Goal: Navigation & Orientation: Find specific page/section

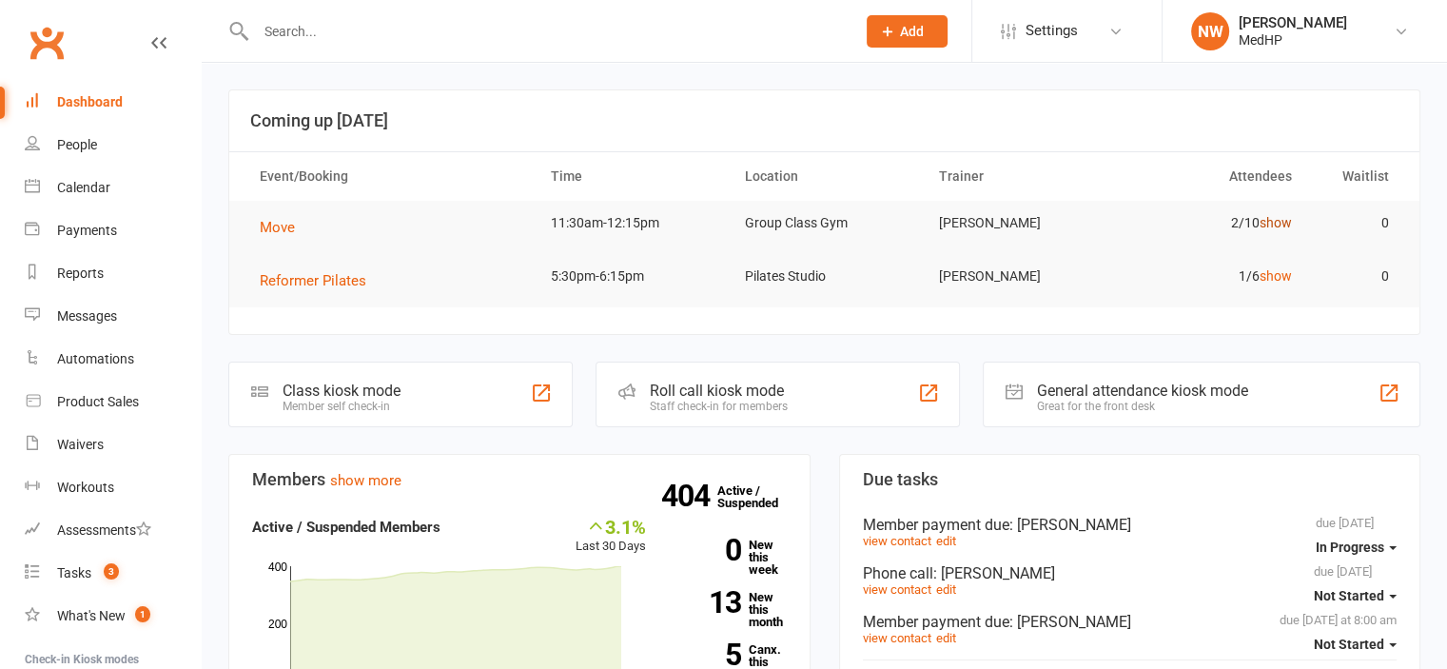
click at [1262, 227] on link "show" at bounding box center [1276, 222] width 32 height 15
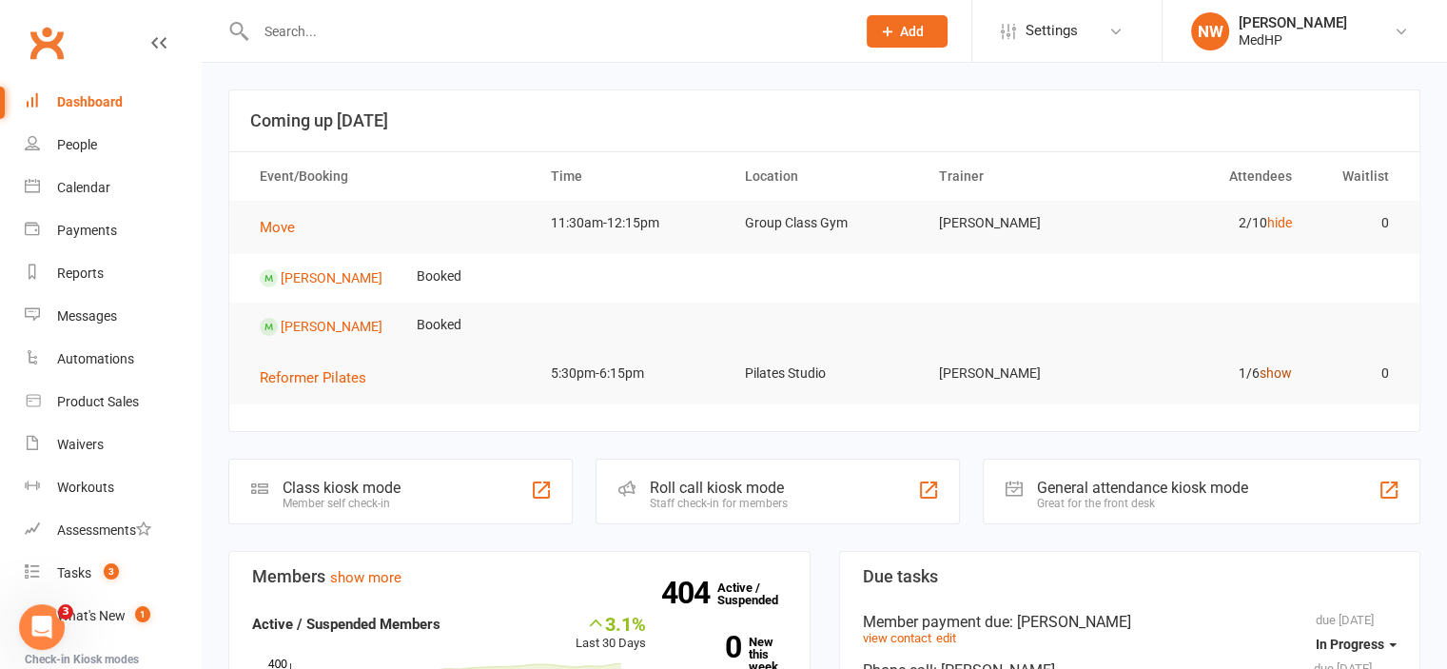
click at [1277, 373] on link "show" at bounding box center [1276, 372] width 32 height 15
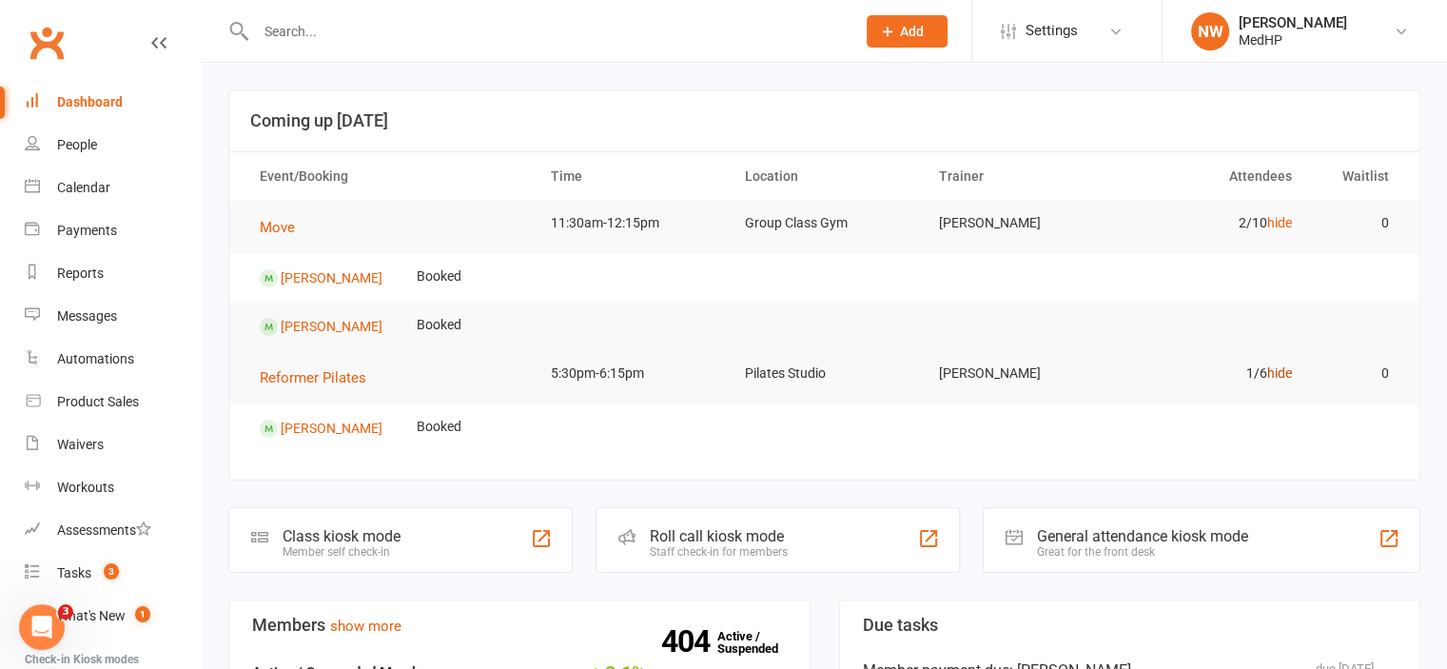
click at [1277, 369] on link "hide" at bounding box center [1279, 372] width 25 height 15
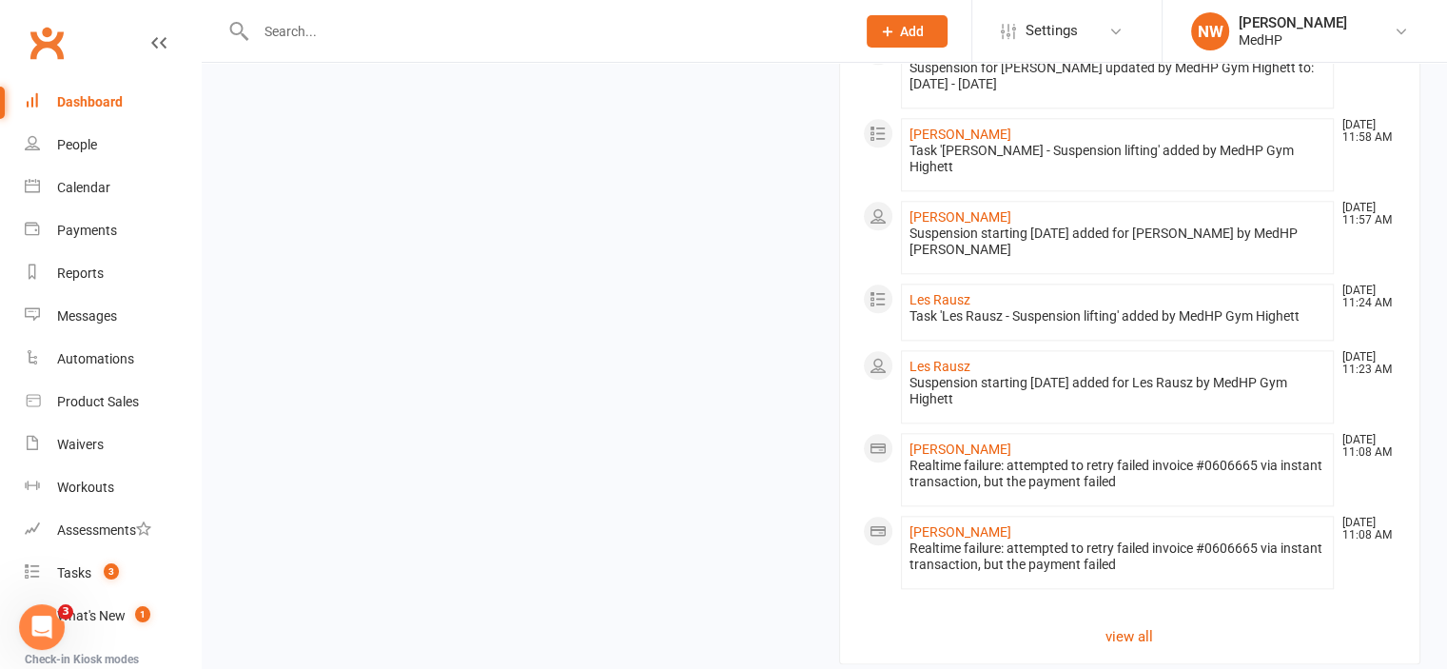
scroll to position [2205, 0]
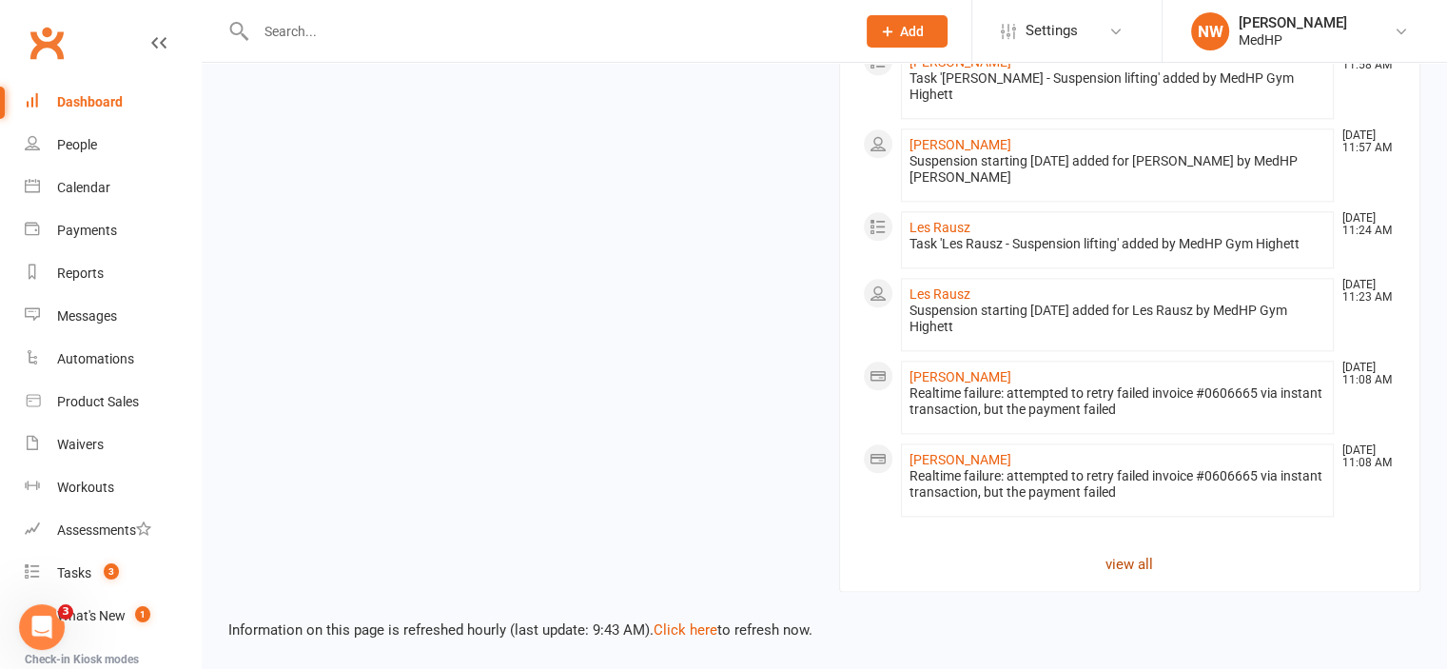
click at [1145, 566] on link "view all" at bounding box center [1130, 564] width 535 height 23
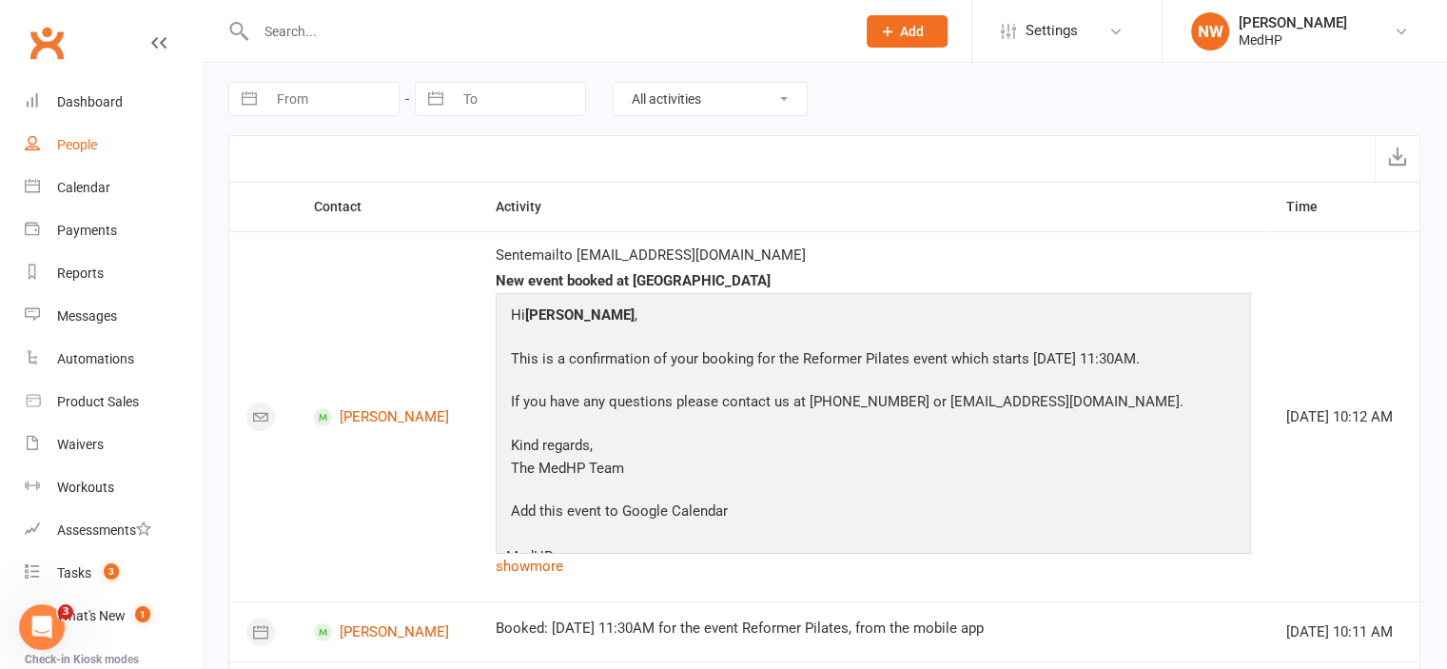
click at [126, 145] on link "People" at bounding box center [113, 145] width 176 height 43
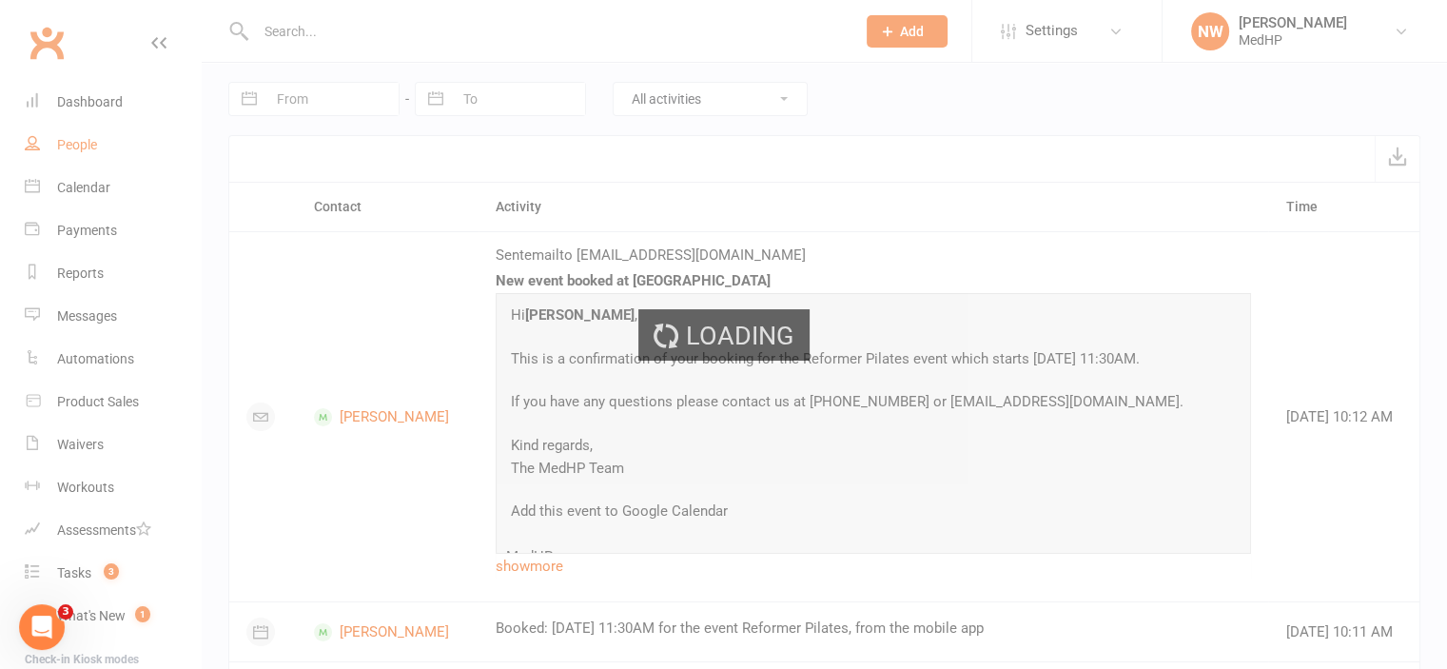
select select "100"
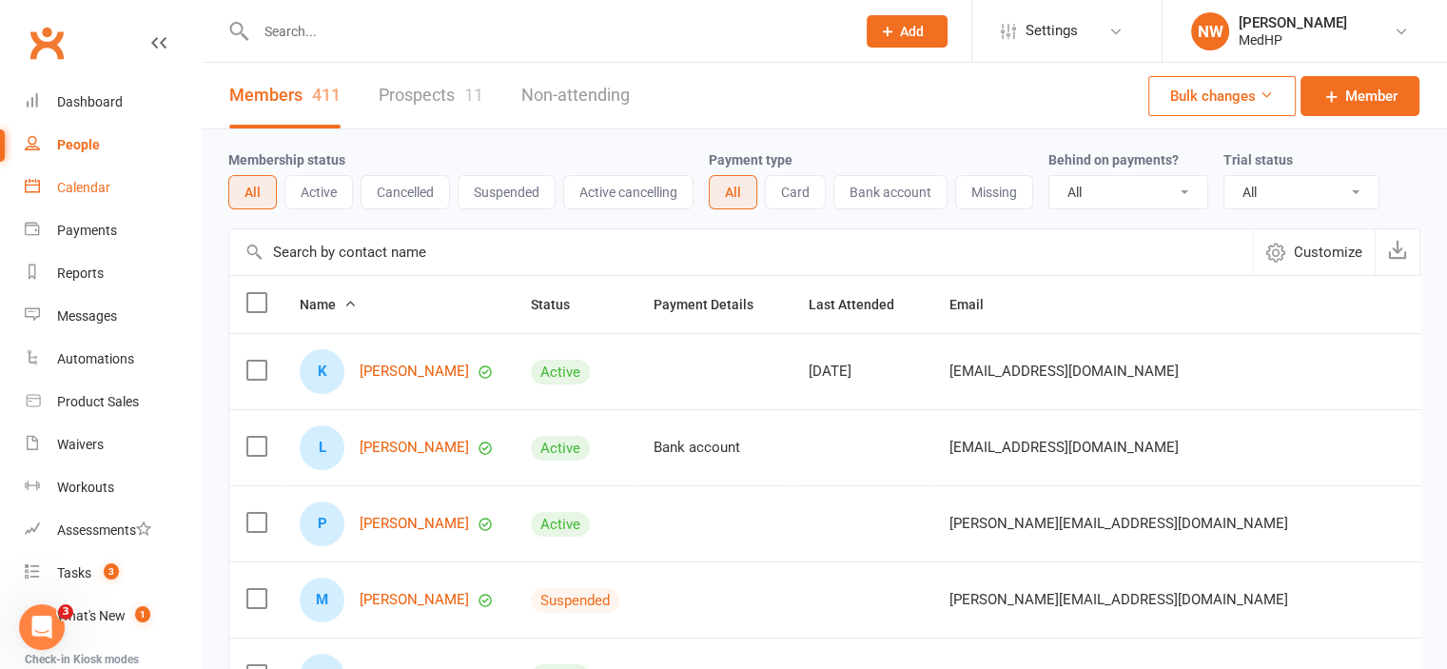
click at [102, 188] on div "Calendar" at bounding box center [83, 187] width 53 height 15
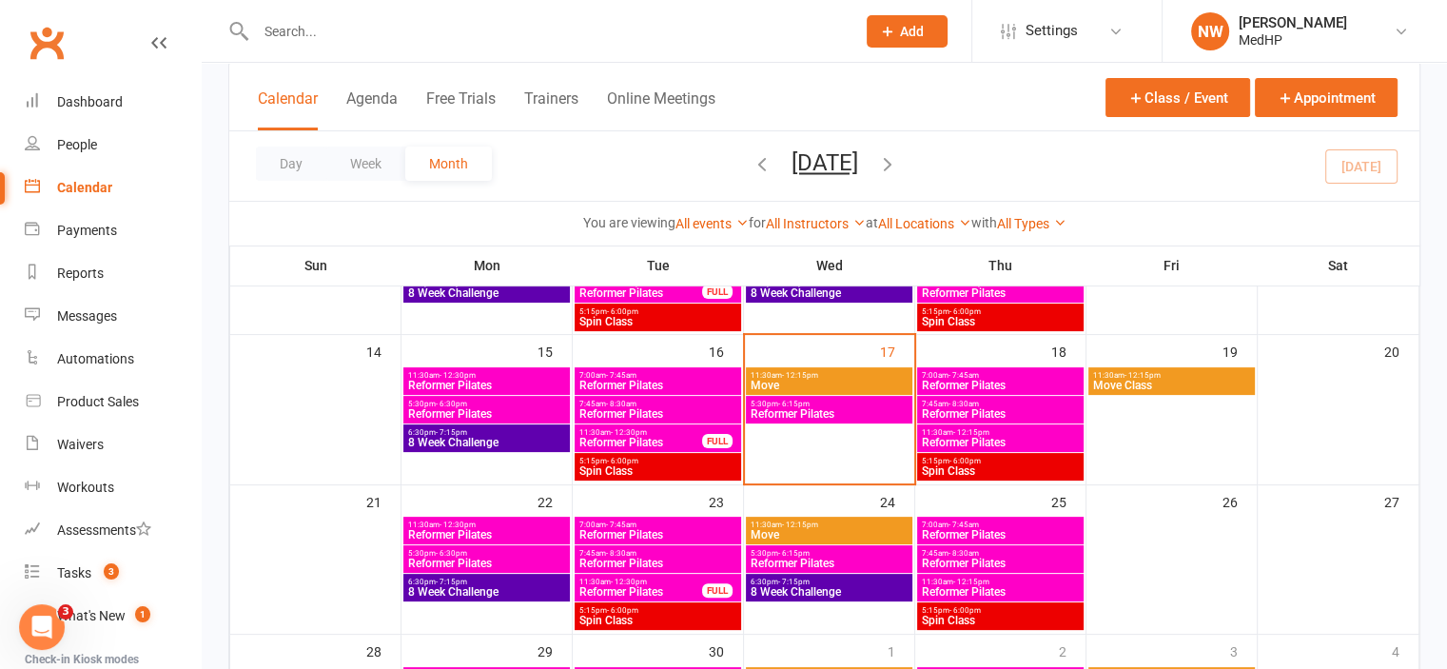
scroll to position [399, 0]
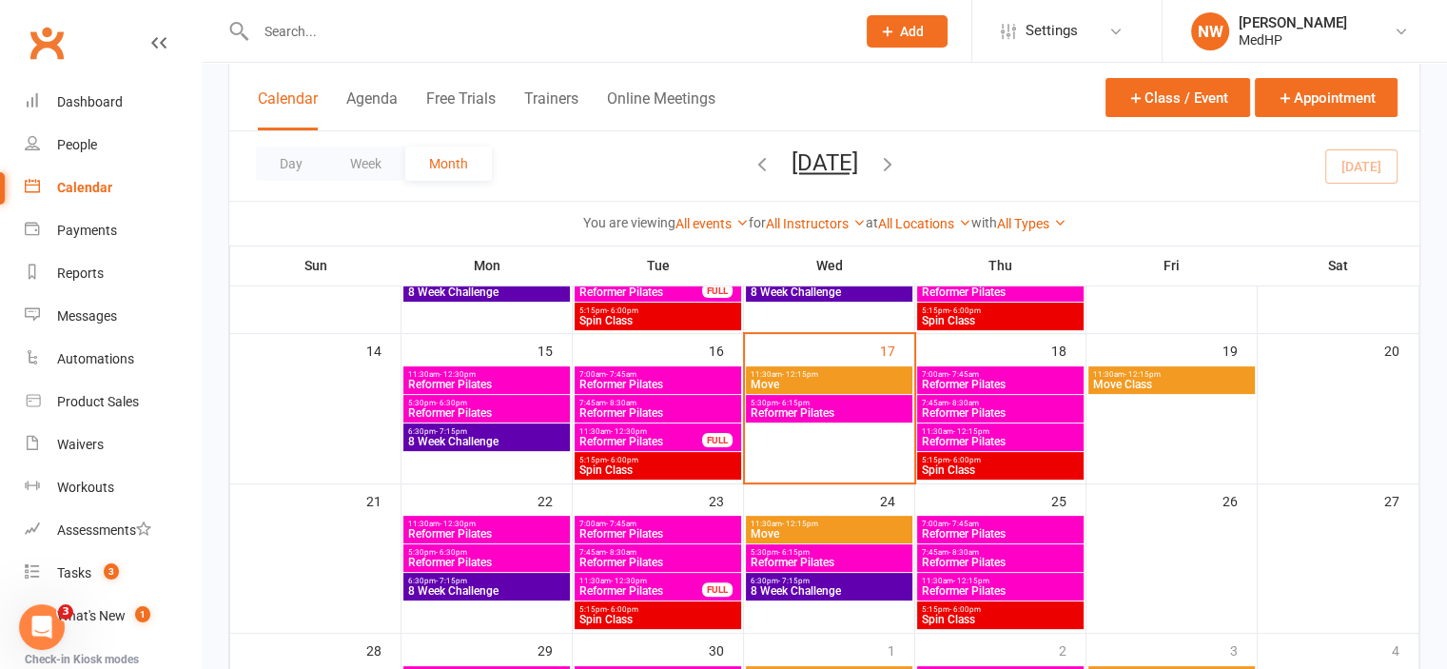
click at [824, 412] on span "Reformer Pilates" at bounding box center [829, 412] width 159 height 11
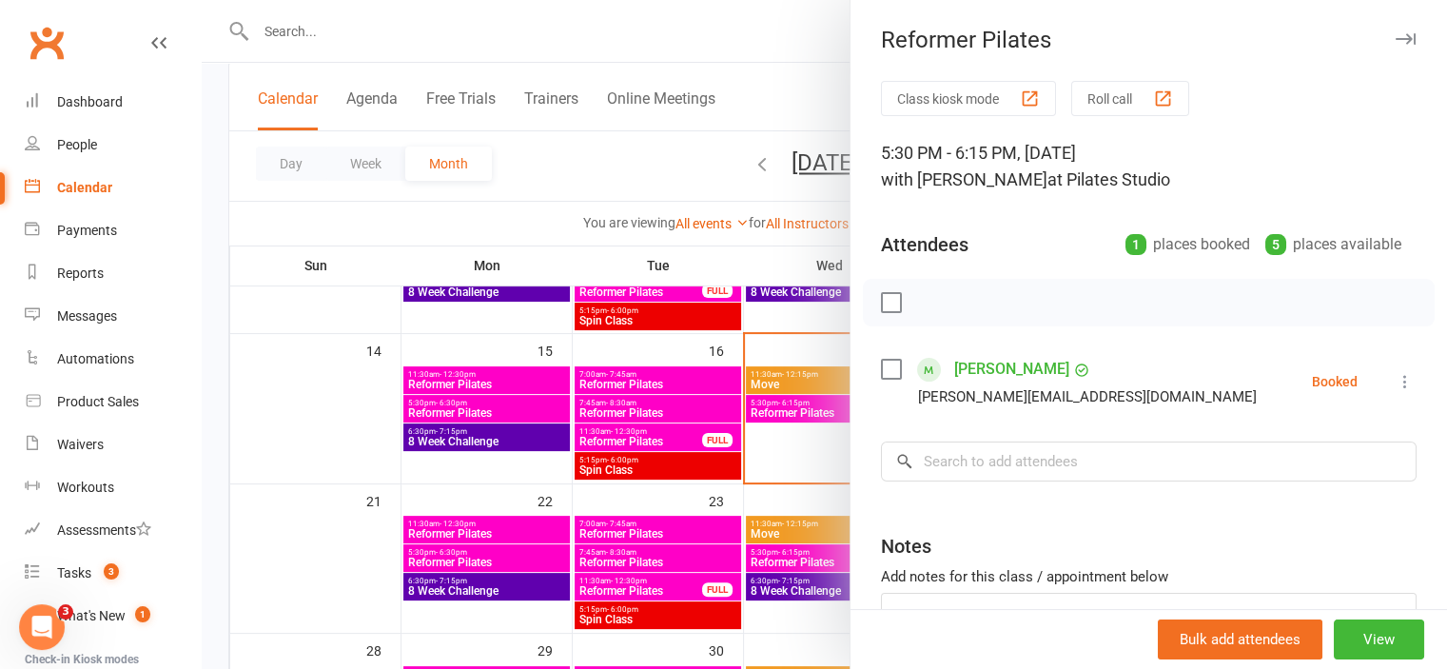
click at [806, 506] on div at bounding box center [824, 334] width 1245 height 669
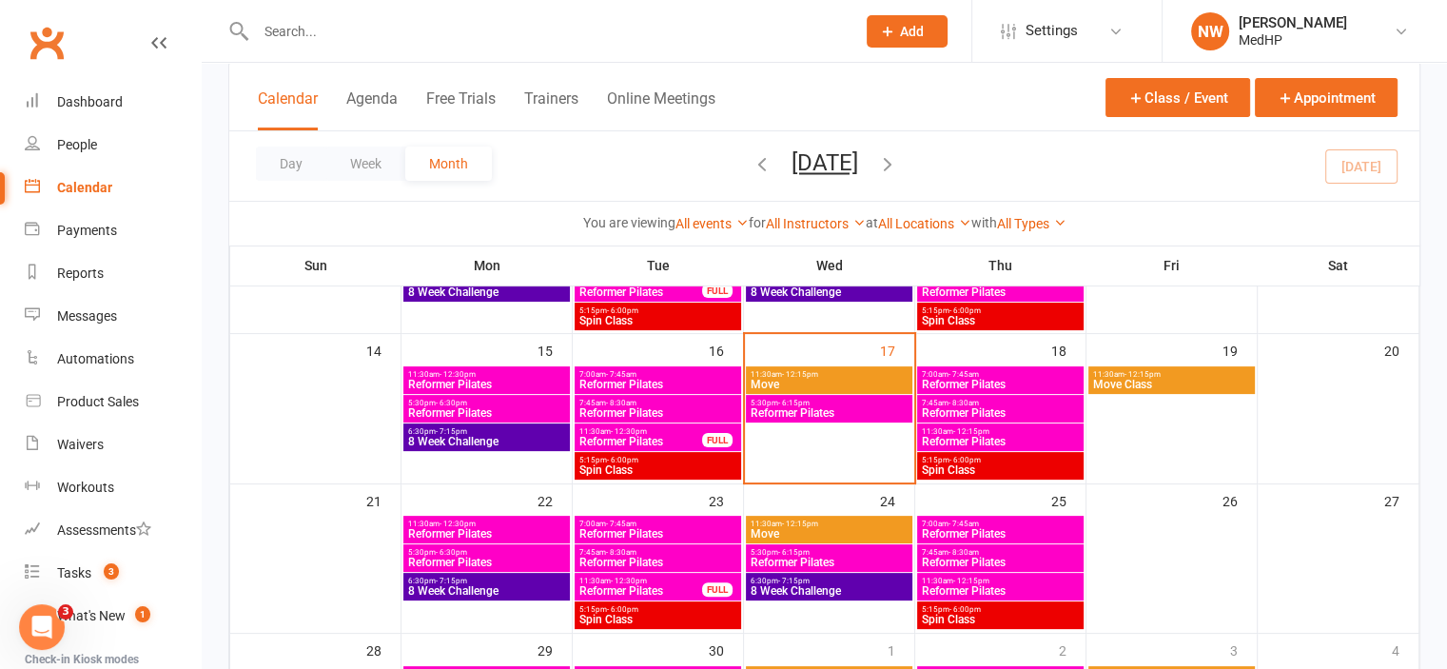
click at [801, 553] on span "- 6:15pm" at bounding box center [793, 552] width 31 height 9
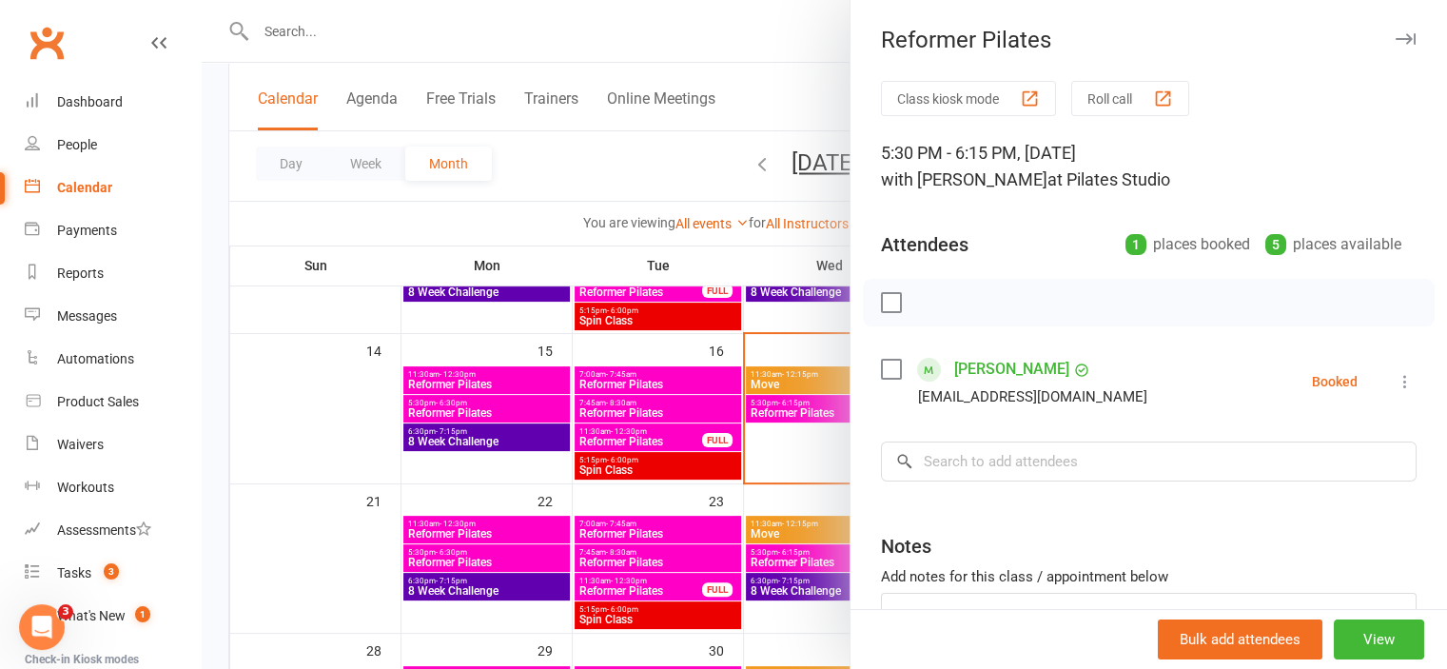
click at [801, 553] on div at bounding box center [824, 334] width 1245 height 669
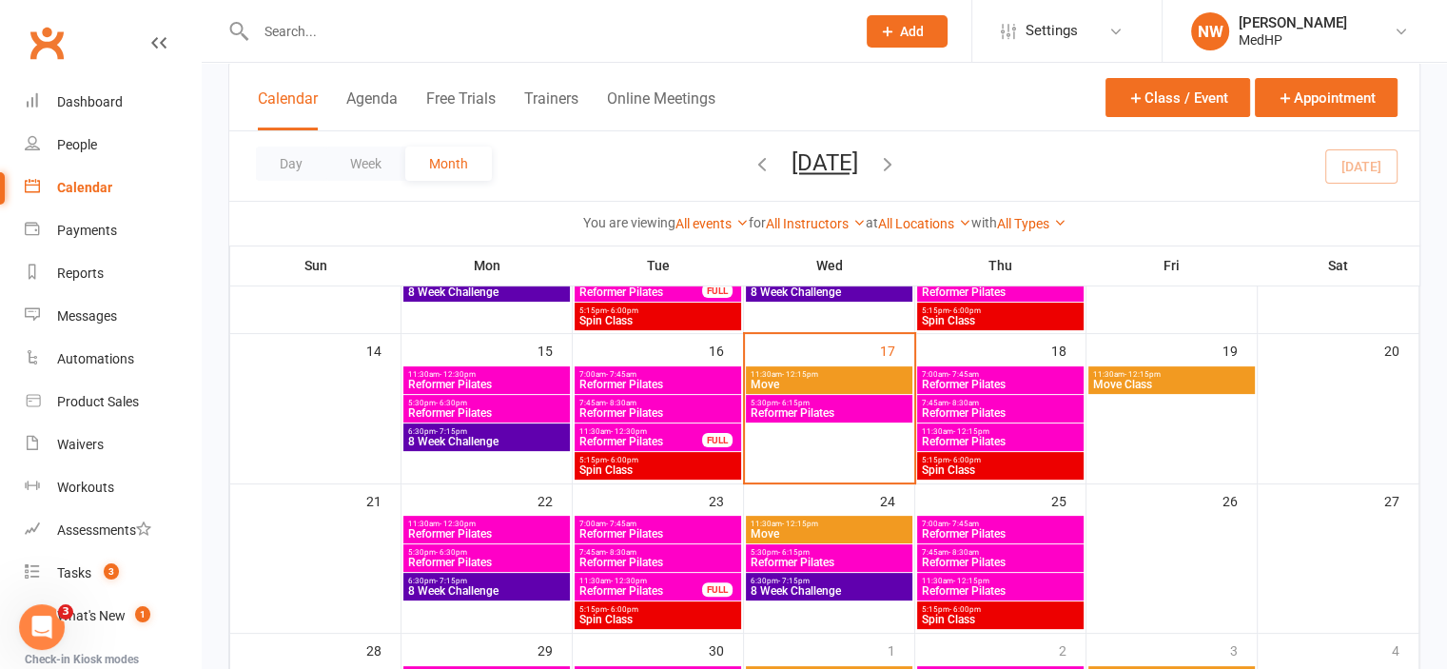
click at [956, 582] on span "- 12:15pm" at bounding box center [971, 581] width 36 height 9
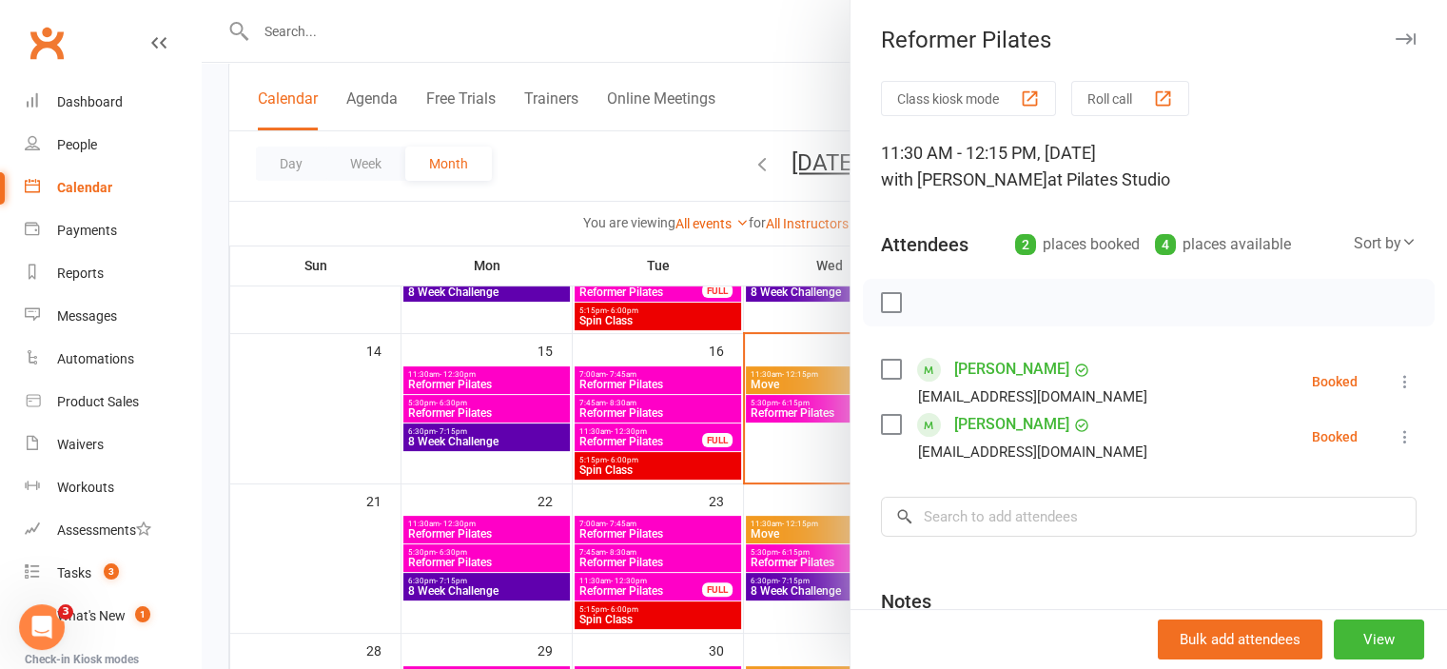
click at [805, 510] on div at bounding box center [824, 334] width 1245 height 669
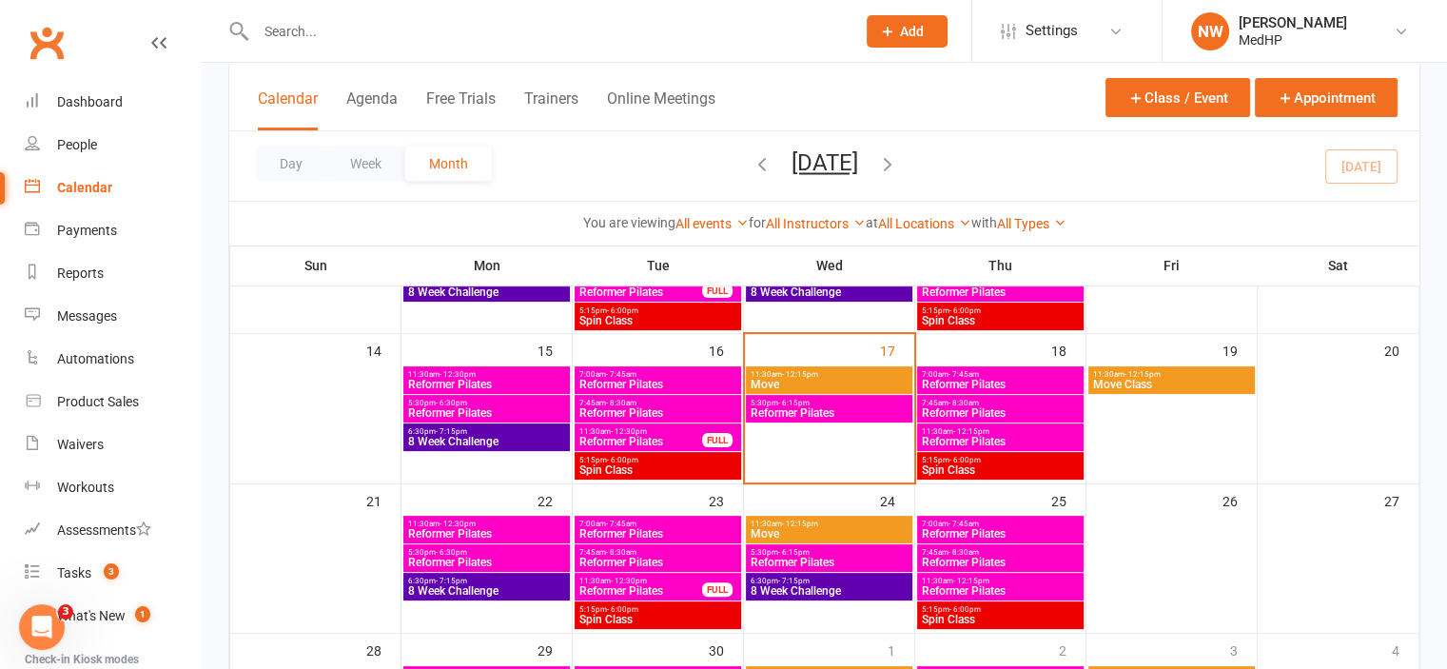
click at [987, 432] on span "11:30am - 12:15pm" at bounding box center [1000, 431] width 159 height 9
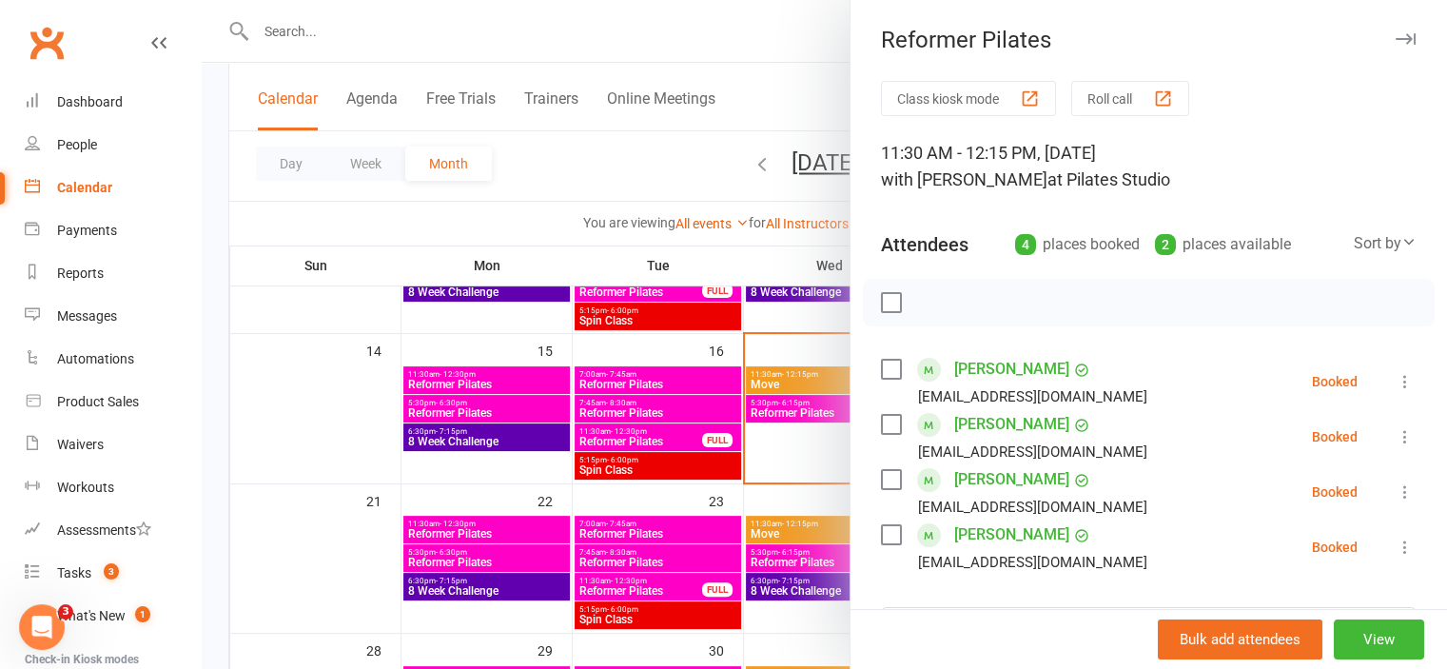
click at [796, 458] on div at bounding box center [824, 334] width 1245 height 669
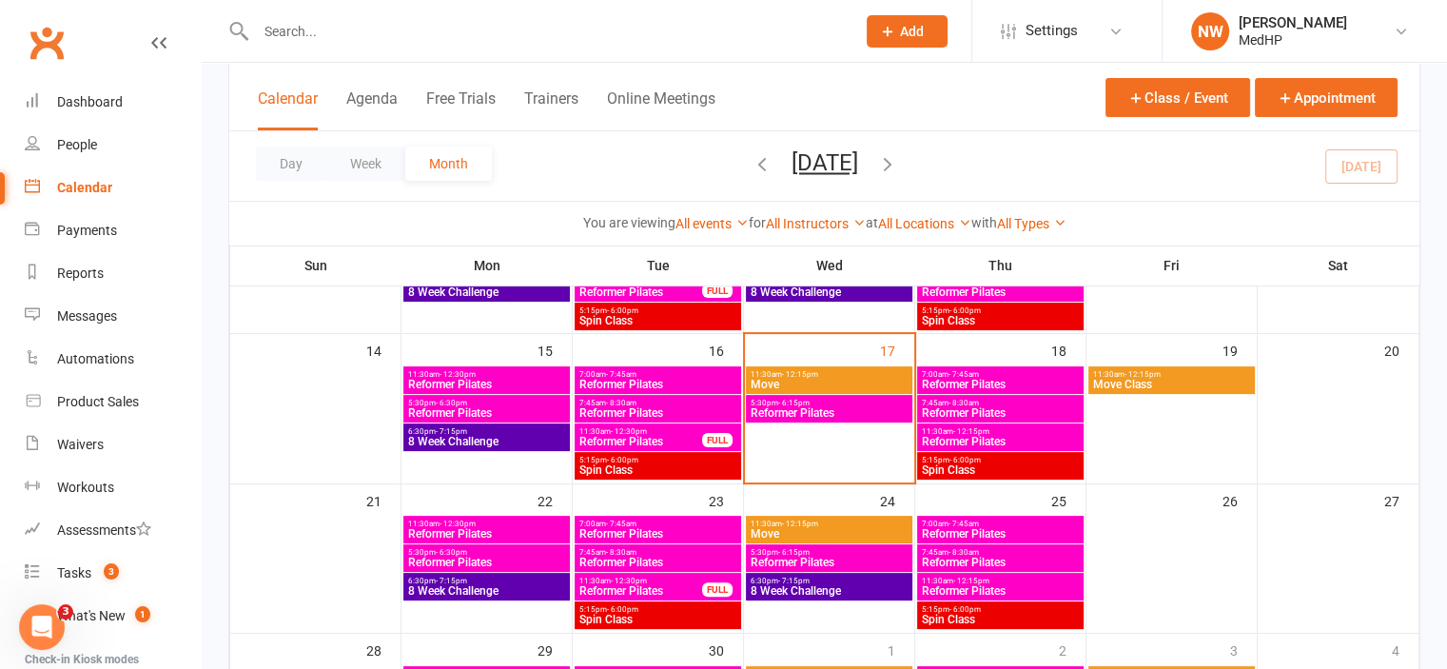
click at [1182, 372] on span "11:30am - 12:15pm" at bounding box center [1171, 374] width 159 height 9
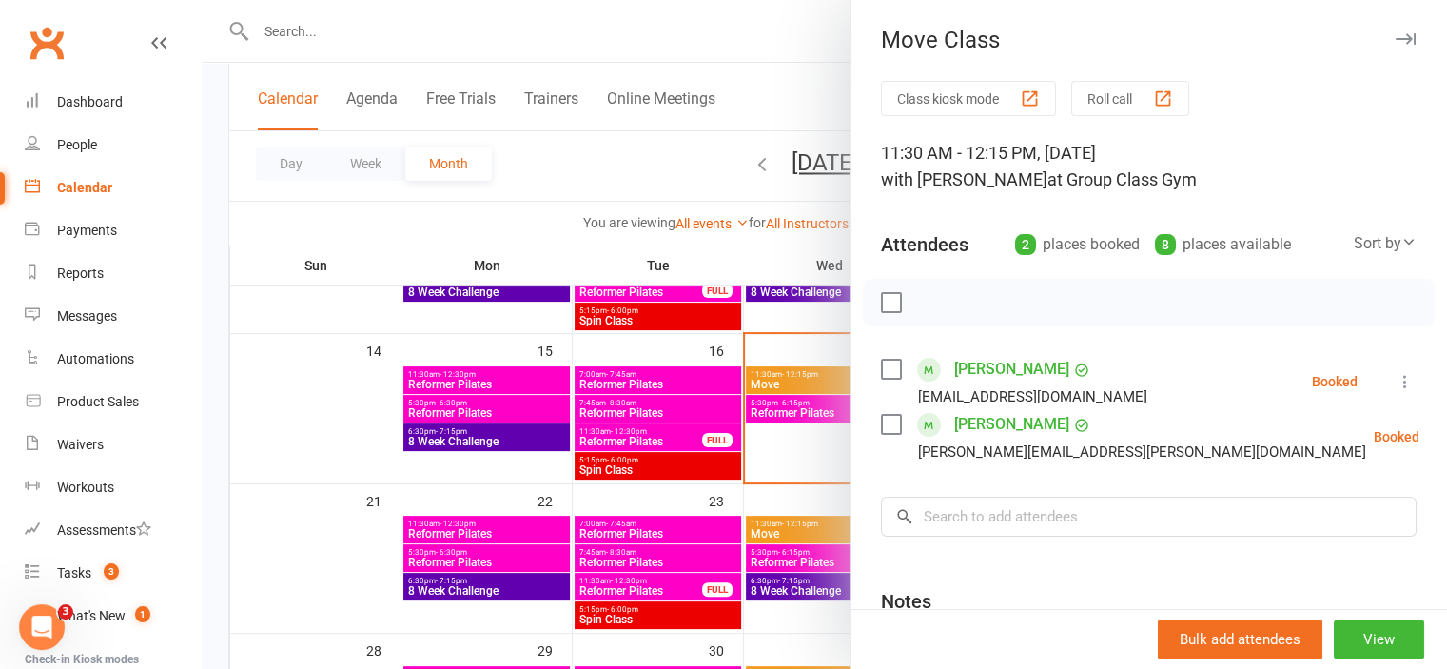
click at [789, 454] on div at bounding box center [824, 334] width 1245 height 669
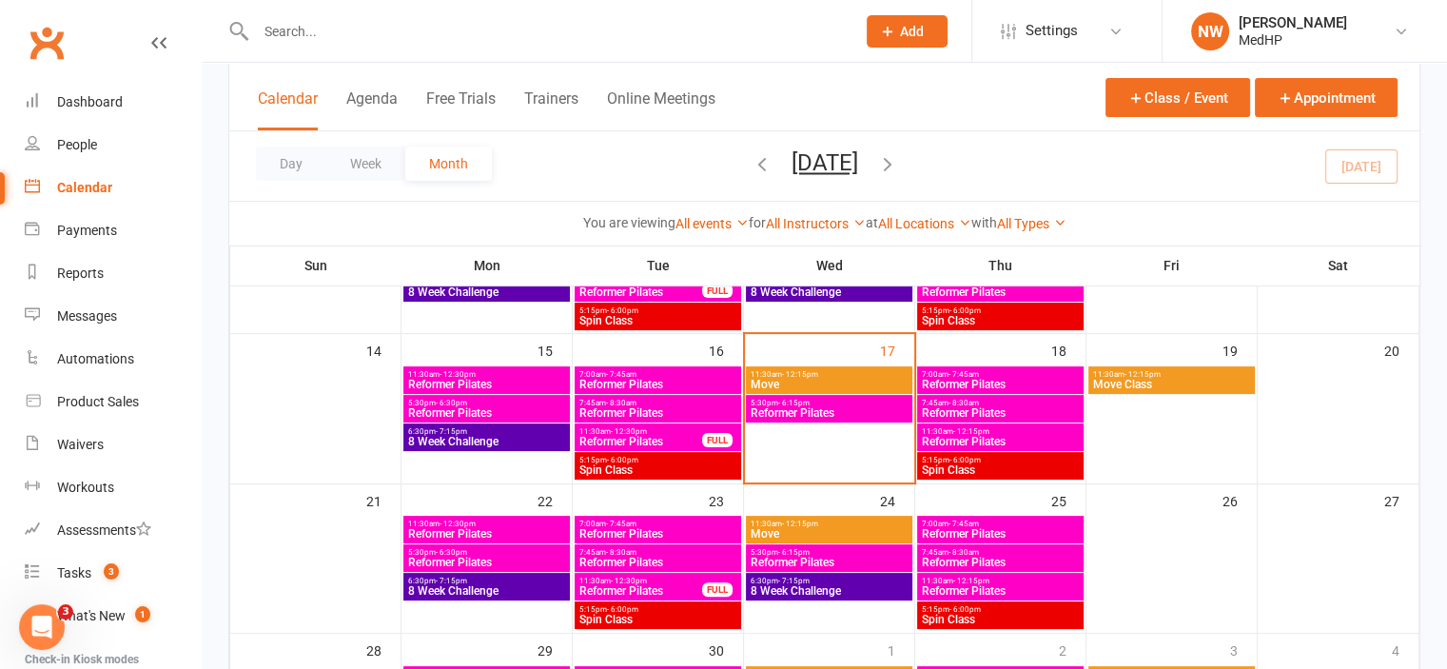
click at [988, 456] on span "5:15pm - 6:00pm" at bounding box center [1000, 460] width 159 height 9
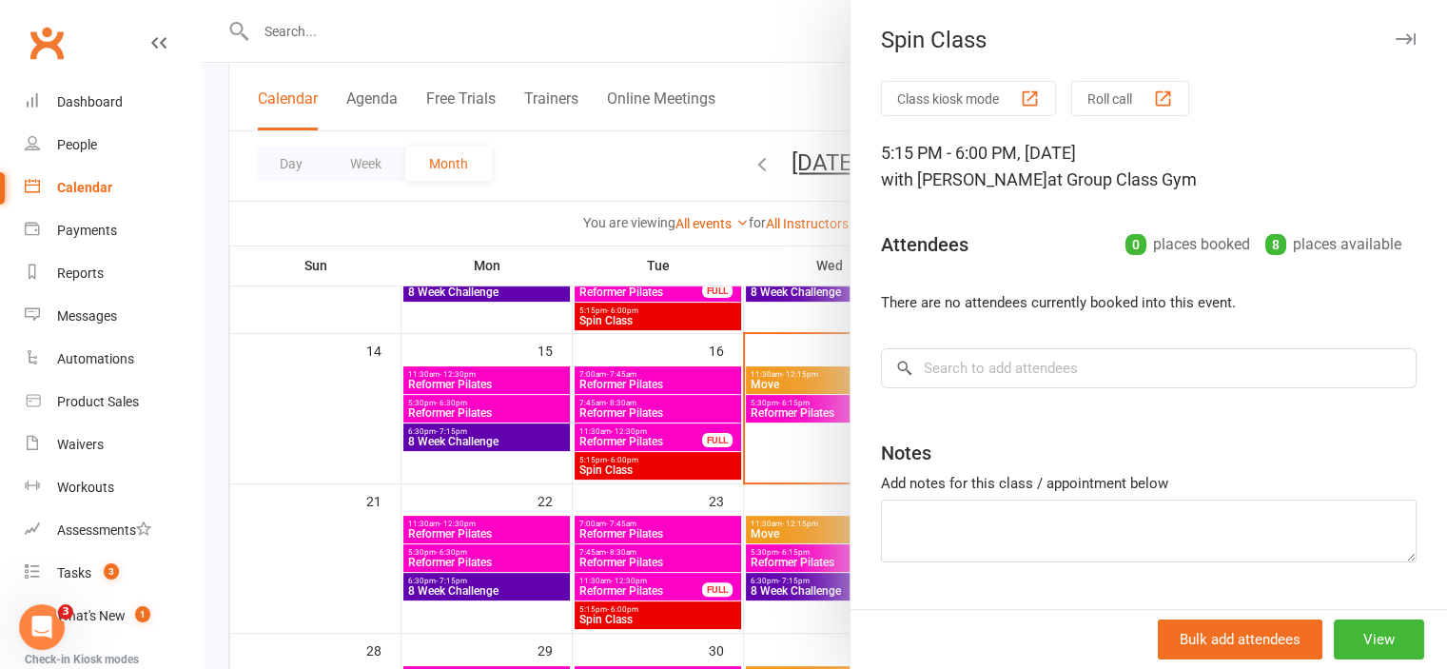
click at [803, 452] on div at bounding box center [824, 334] width 1245 height 669
